Goal: Transaction & Acquisition: Purchase product/service

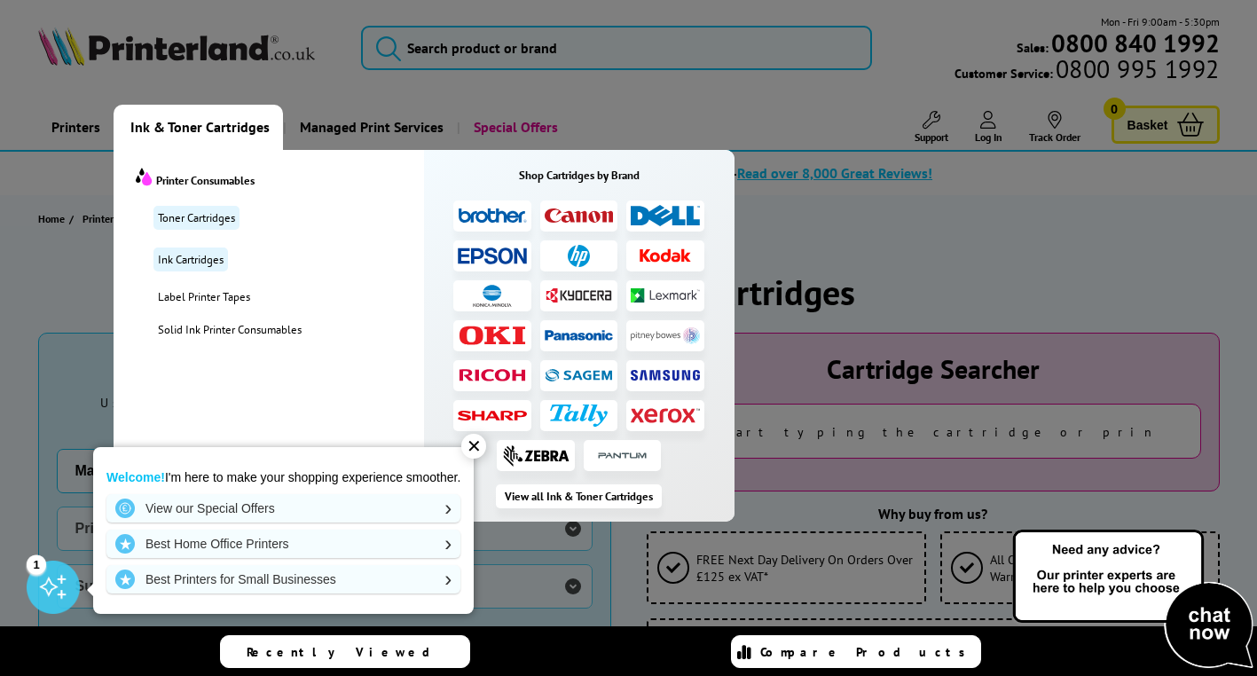
click at [678, 411] on img at bounding box center [665, 415] width 69 height 16
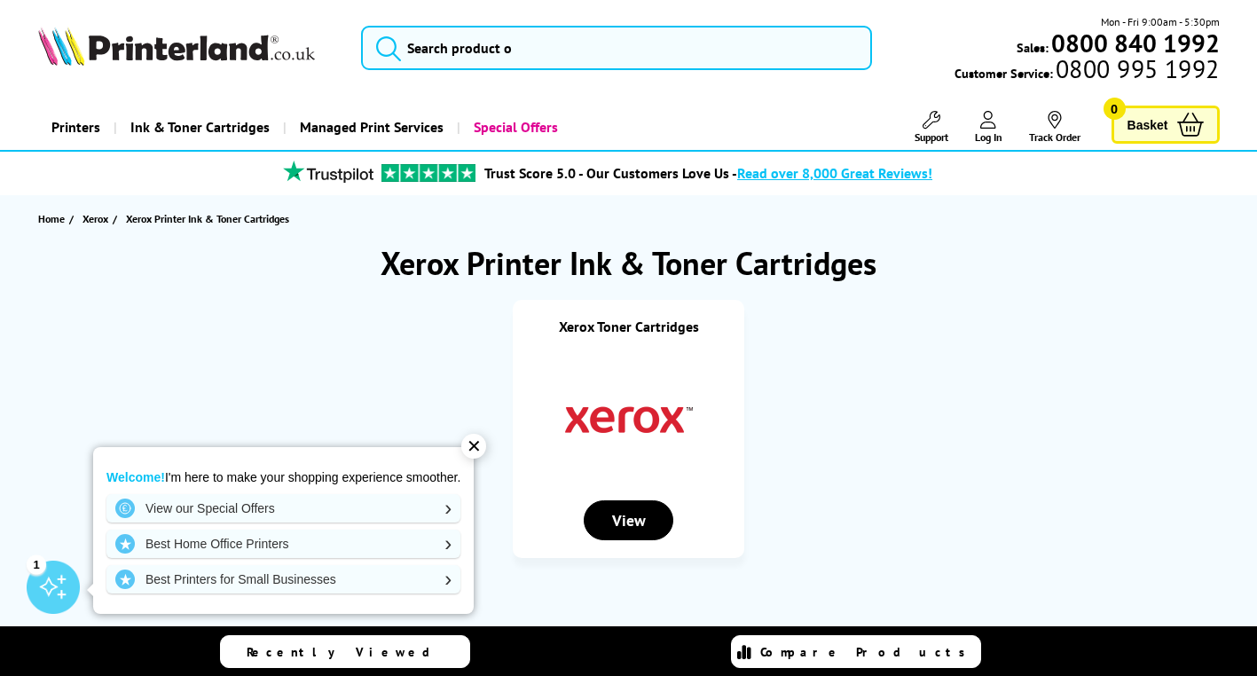
scroll to position [266, 0]
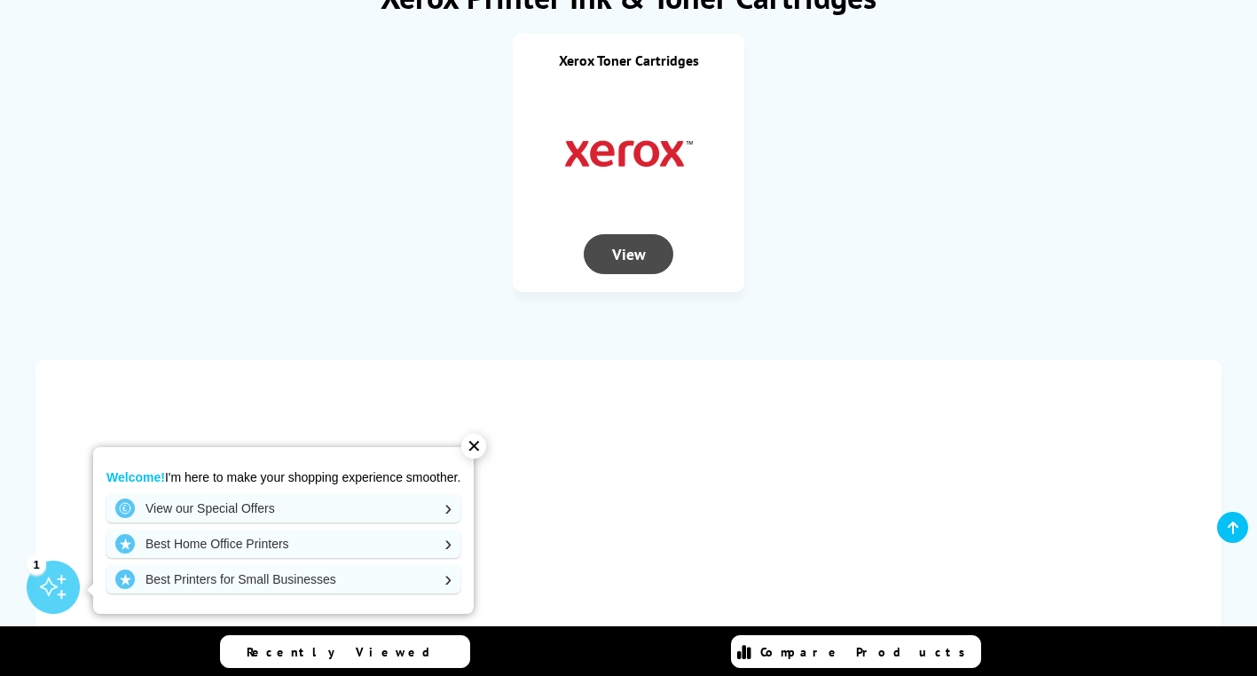
click at [626, 252] on div "View" at bounding box center [629, 254] width 90 height 40
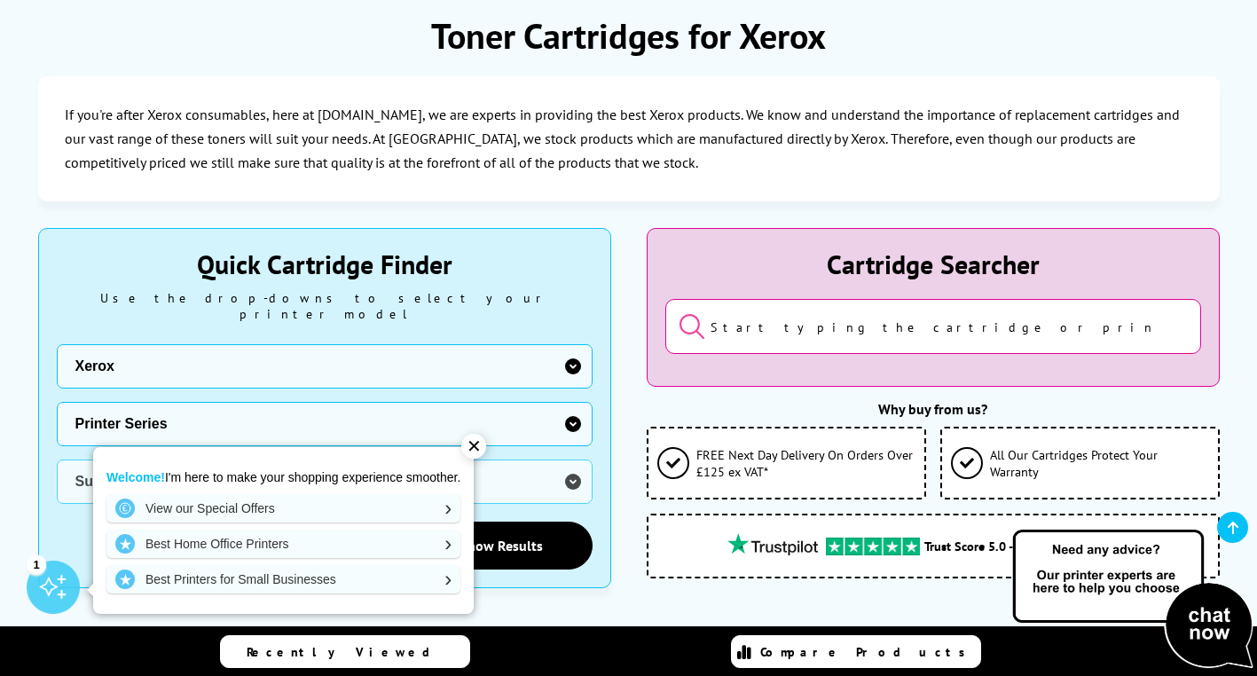
scroll to position [266, 0]
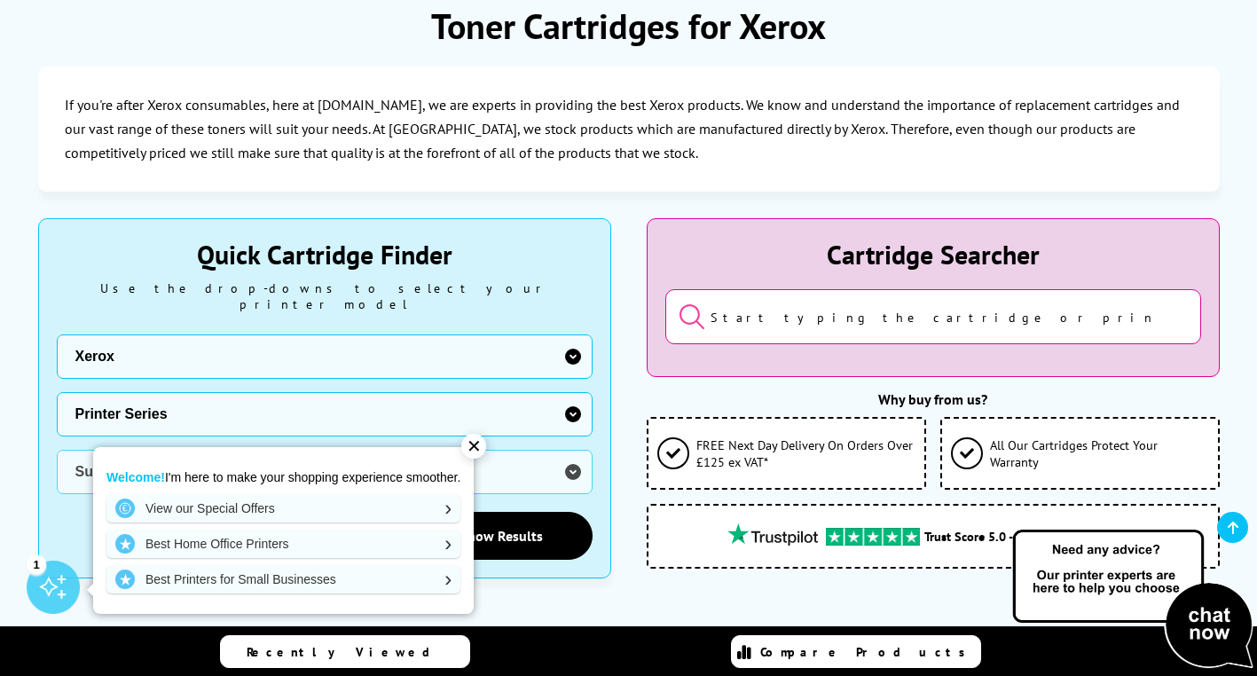
click at [790, 317] on input "search" at bounding box center [933, 316] width 536 height 55
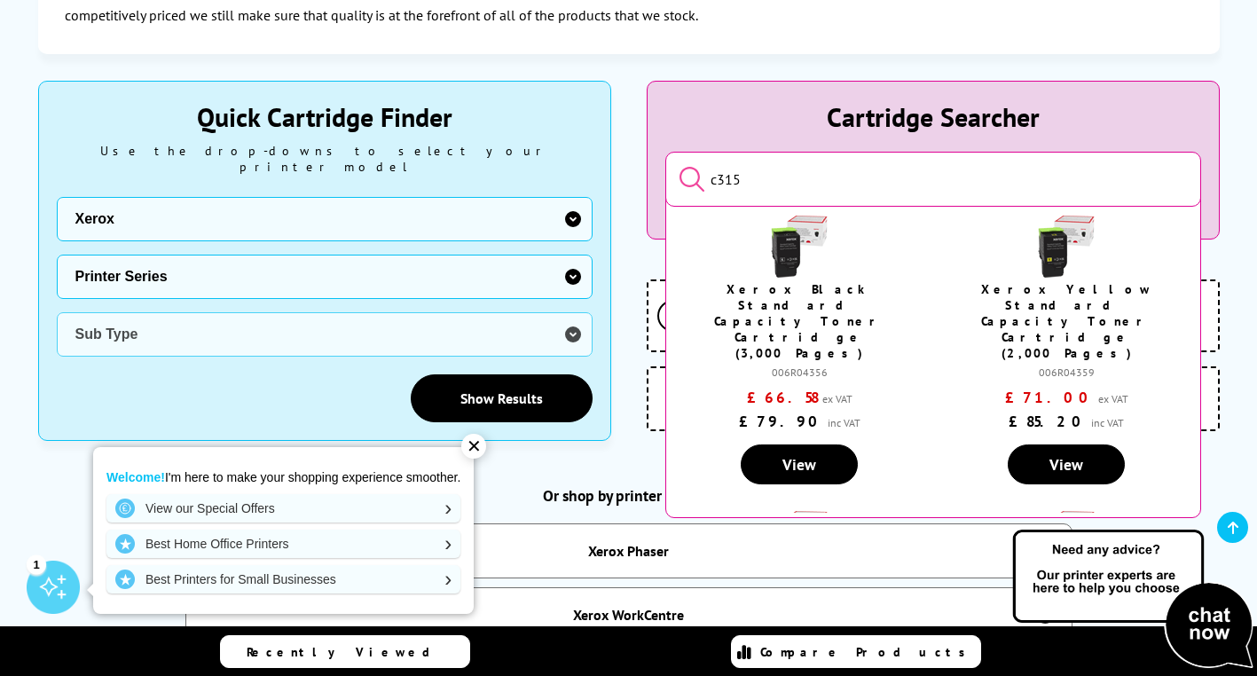
scroll to position [443, 0]
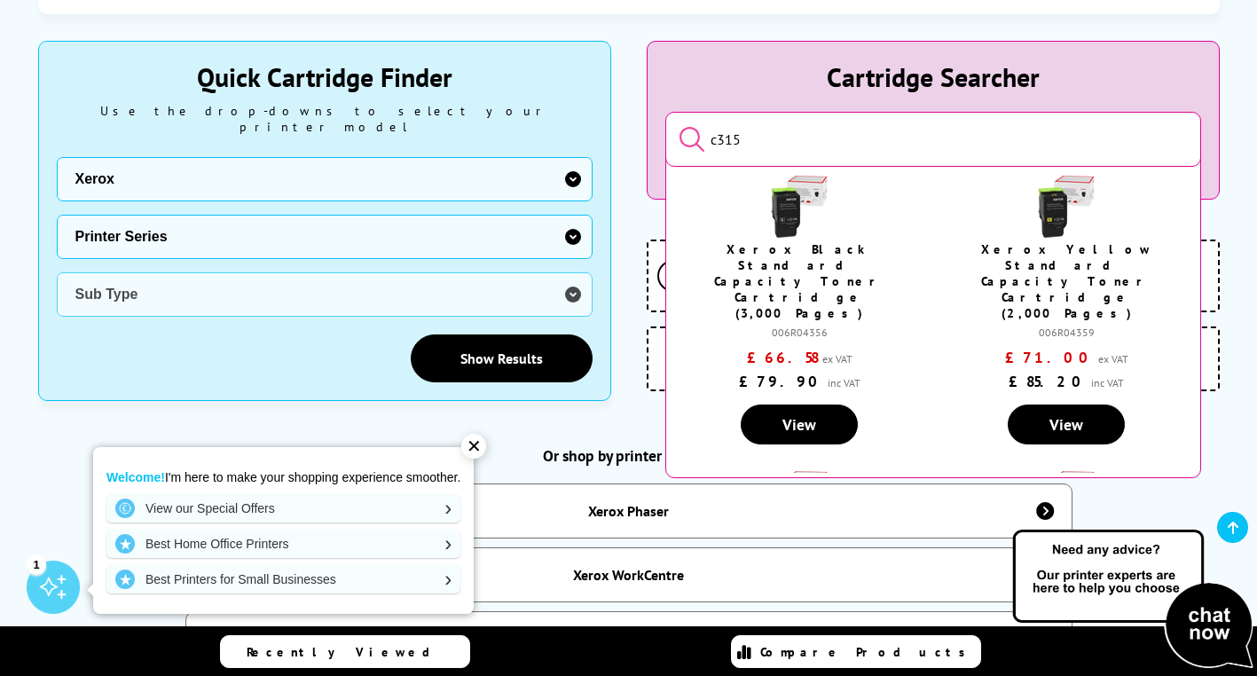
type input "c315"
click at [835, 260] on link "Xerox Black Standard Capacity Toner Cartridge (3,000 Pages)" at bounding box center [799, 281] width 171 height 80
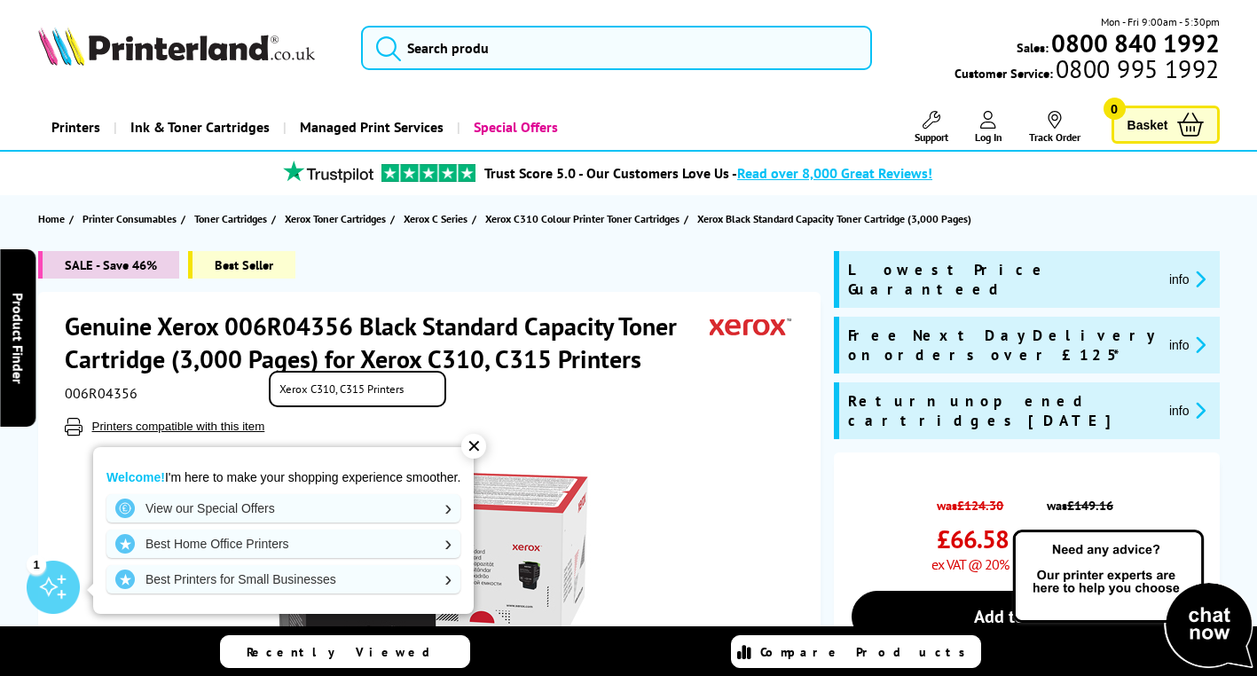
click at [739, 425] on span "Printers compatible with this item" at bounding box center [431, 427] width 733 height 18
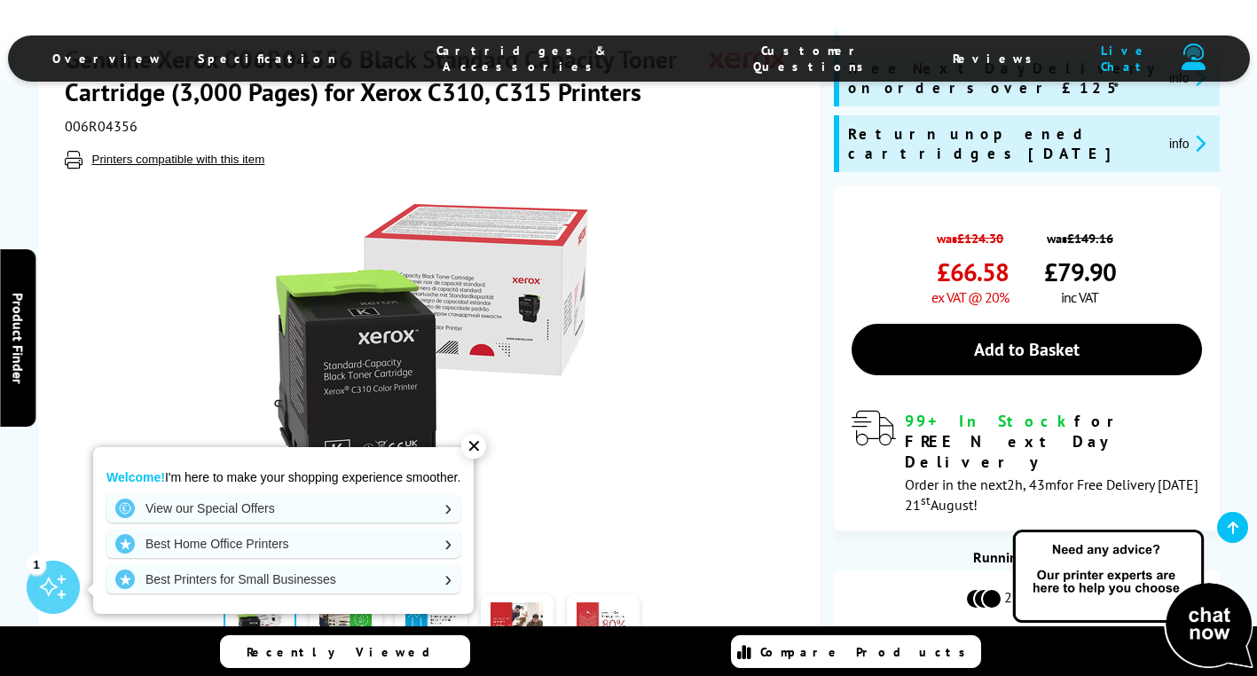
scroll to position [266, 0]
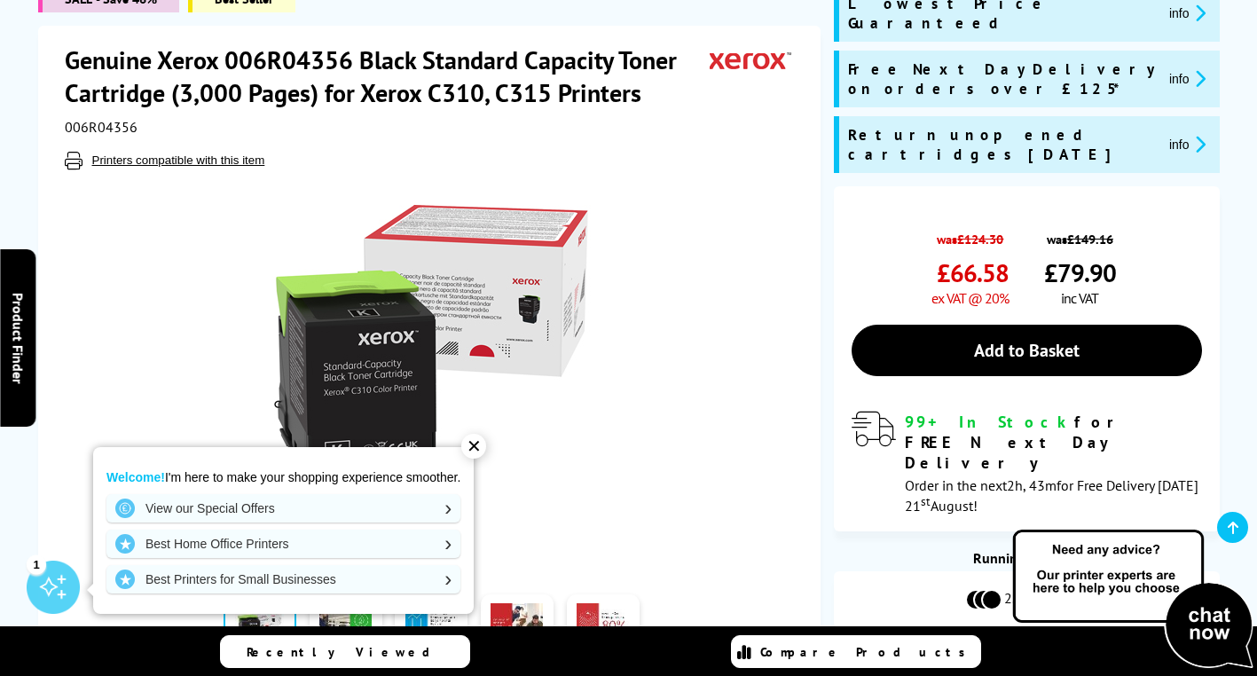
click at [658, 422] on div at bounding box center [431, 369] width 733 height 401
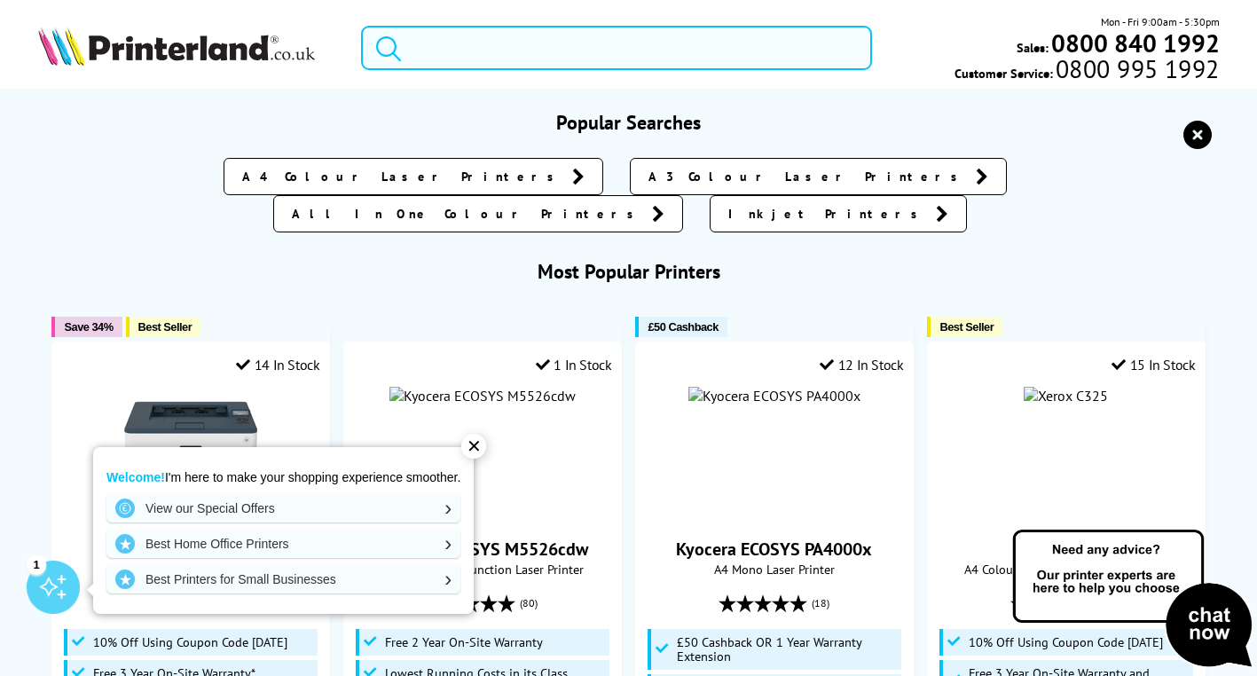
click at [603, 48] on input "search" at bounding box center [616, 48] width 511 height 44
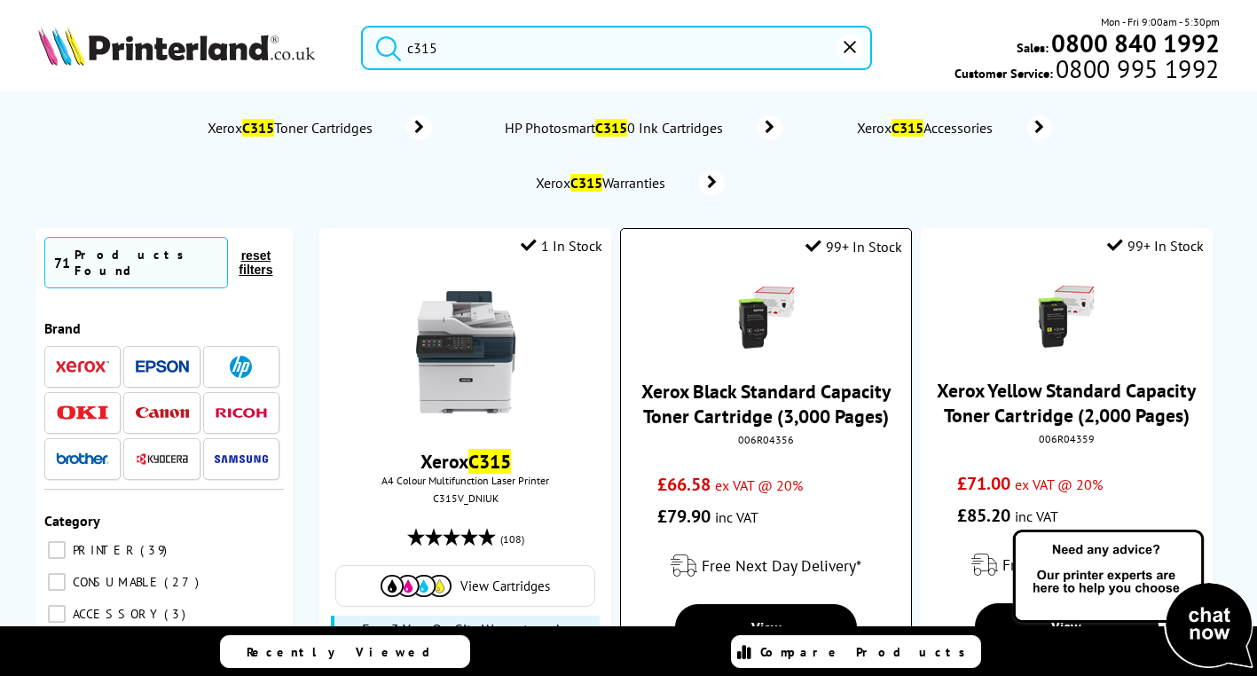
type input "c315"
click at [785, 396] on link "Xerox Black Standard Capacity Toner Cartridge (3,000 Pages)" at bounding box center [765, 404] width 249 height 50
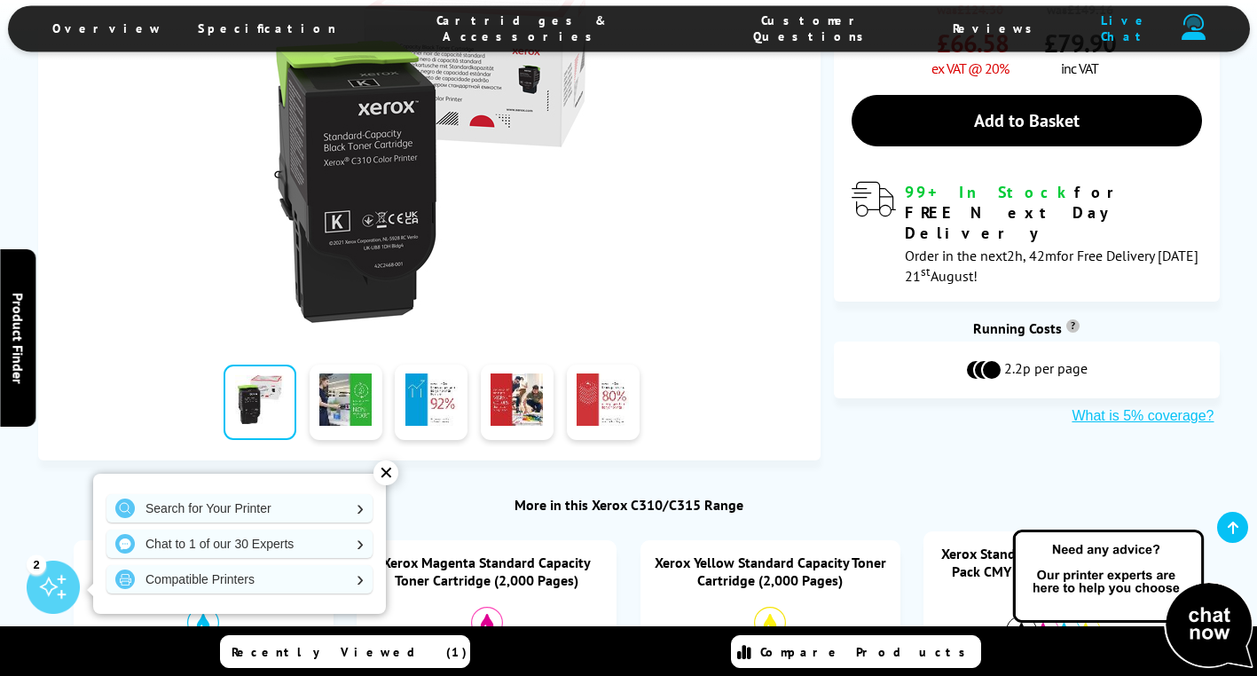
scroll to position [266, 0]
